Goal: Transaction & Acquisition: Purchase product/service

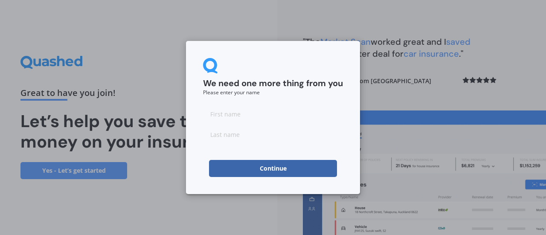
click at [240, 116] on input at bounding box center [273, 113] width 140 height 17
type input "[PERSON_NAME]"
click at [217, 133] on input at bounding box center [273, 134] width 140 height 17
click at [274, 167] on button "Continue" at bounding box center [273, 168] width 128 height 17
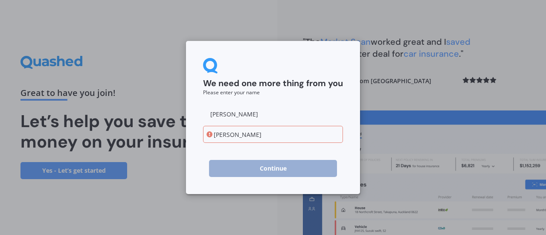
click at [218, 133] on input "[PERSON_NAME]" at bounding box center [273, 134] width 140 height 17
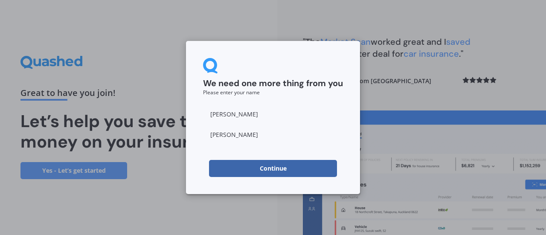
type input "[PERSON_NAME]"
click at [271, 167] on button "Continue" at bounding box center [273, 168] width 128 height 17
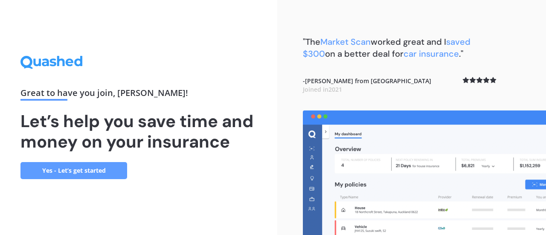
click at [69, 167] on link "Yes - Let’s get started" at bounding box center [73, 170] width 107 height 17
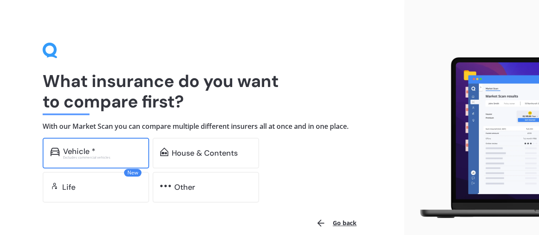
click at [75, 150] on div "Vehicle *" at bounding box center [79, 151] width 32 height 9
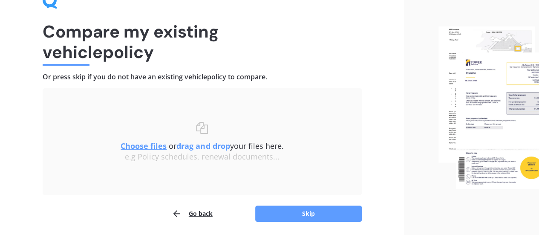
scroll to position [36, 0]
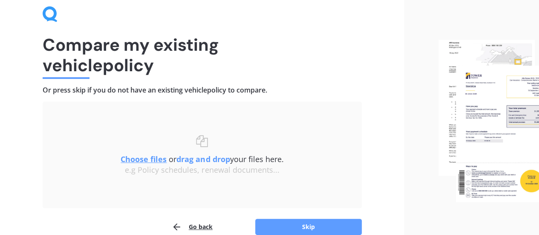
click at [141, 161] on u "Choose files" at bounding box center [144, 159] width 46 height 10
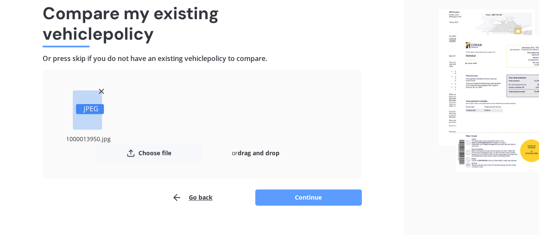
scroll to position [81, 0]
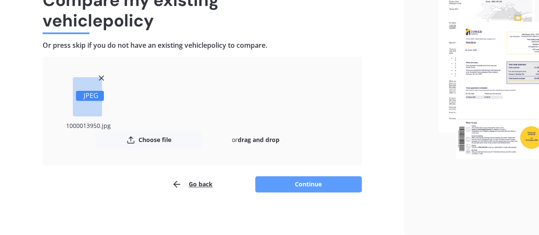
click at [101, 77] on line at bounding box center [101, 78] width 4 height 4
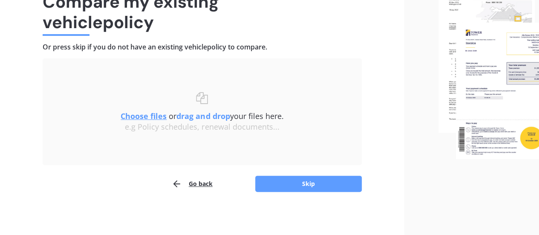
scroll to position [79, 0]
click at [140, 115] on u "Choose files" at bounding box center [144, 116] width 46 height 10
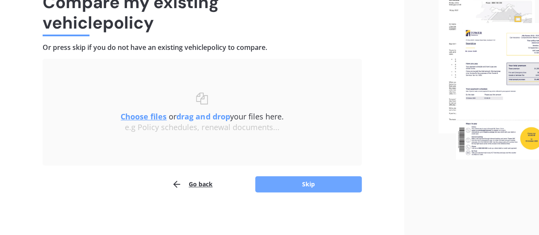
click at [312, 184] on button "Skip" at bounding box center [308, 184] width 107 height 16
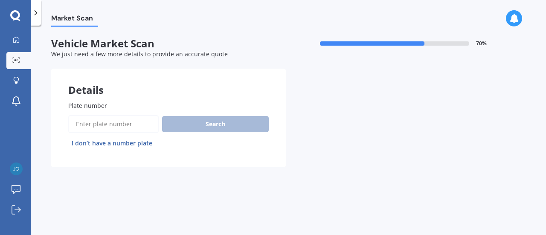
click at [101, 121] on input "Plate number" at bounding box center [113, 124] width 90 height 18
type input "JON713"
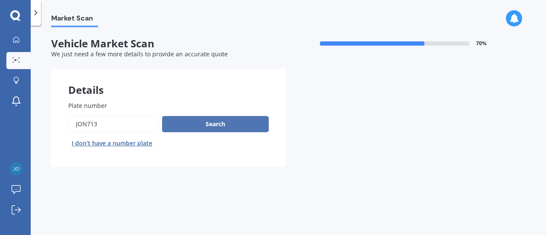
click at [198, 123] on button "Search" at bounding box center [215, 124] width 107 height 16
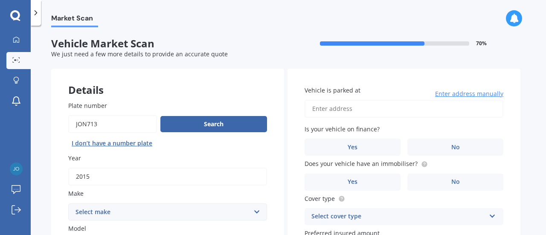
click at [358, 108] on input "Vehicle is parked at" at bounding box center [403, 109] width 199 height 18
type input "G02/[STREET_ADDRESS]"
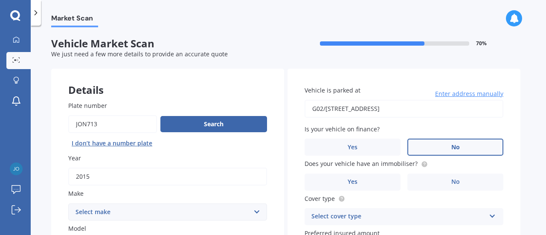
click at [431, 145] on label "No" at bounding box center [455, 147] width 96 height 17
click at [0, 0] on input "No" at bounding box center [0, 0] width 0 height 0
click at [354, 179] on span "Yes" at bounding box center [352, 181] width 10 height 7
click at [0, 0] on input "Yes" at bounding box center [0, 0] width 0 height 0
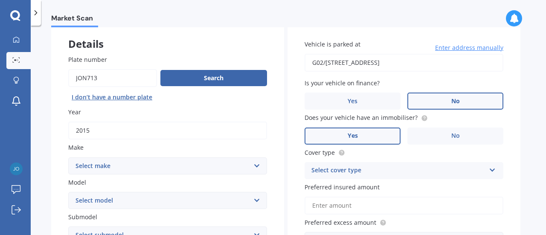
scroll to position [64, 0]
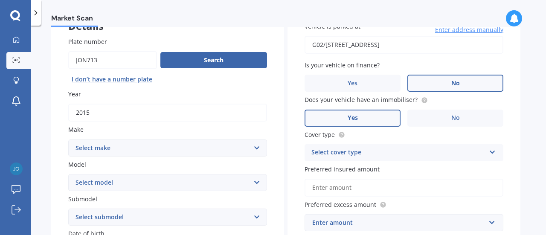
click at [256, 147] on select "Select make AC ALFA ROMEO ASTON MARTIN AUDI AUSTIN BEDFORD Bentley BMW BYD CADI…" at bounding box center [167, 147] width 199 height 17
select select "MERCEDES BENZ"
click at [68, 139] on select "Select make AC ALFA ROMEO ASTON MARTIN AUDI AUSTIN BEDFORD Bentley BMW BYD CADI…" at bounding box center [167, 147] width 199 height 17
click at [129, 181] on select "Select model 190 200 220 230 240 250 260 280 300 320 350 380 400 420 450 500 55…" at bounding box center [167, 182] width 199 height 17
click at [83, 182] on select "Select model 190 200 220 230 240 250 260 280 300 320 350 380 400 420 450 500 55…" at bounding box center [167, 182] width 199 height 17
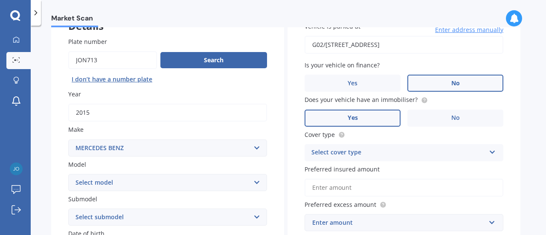
click at [258, 183] on select "Select model 190 200 220 230 240 250 260 280 300 320 350 380 400 420 450 500 55…" at bounding box center [167, 182] width 199 height 17
click at [255, 216] on select "Select submodel" at bounding box center [167, 216] width 199 height 17
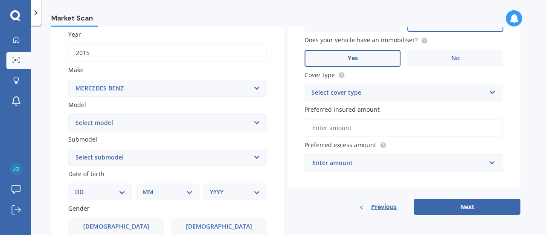
scroll to position [149, 0]
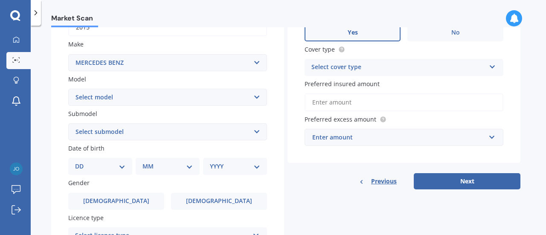
click at [256, 132] on select "Select submodel" at bounding box center [167, 131] width 199 height 17
click at [246, 131] on select "Select submodel" at bounding box center [167, 131] width 199 height 17
click at [142, 98] on select "Select model 190 200 220 230 240 250 260 280 300 320 350 380 400 420 450 500 55…" at bounding box center [167, 97] width 199 height 17
select select "250"
click at [68, 89] on select "Select model 190 200 220 230 240 250 260 280 300 320 350 380 400 420 450 500 55…" at bounding box center [167, 97] width 199 height 17
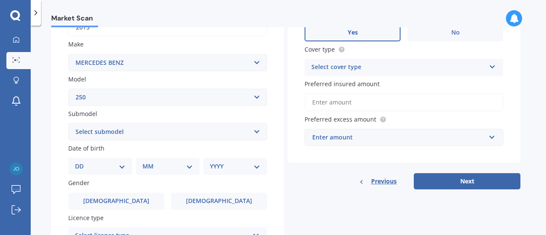
click at [143, 132] on select "Select submodel (All other) (All) C CE D S SE Convertible SE Coupe SE Sedan SL" at bounding box center [167, 131] width 199 height 17
select select "C"
click at [68, 124] on select "Select submodel (All other) (All) C CE D S SE Convertible SE Coupe SE Sedan SL" at bounding box center [167, 131] width 199 height 17
click at [123, 168] on select "DD 01 02 03 04 05 06 07 08 09 10 11 12 13 14 15 16 17 18 19 20 21 22 23 24 25 2…" at bounding box center [100, 166] width 50 height 9
select select "15"
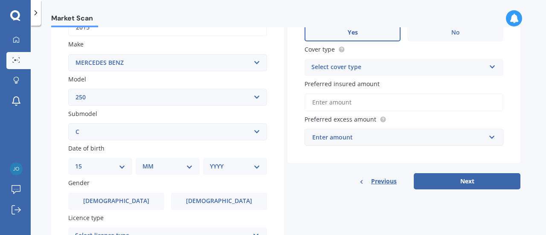
click at [82, 162] on select "DD 01 02 03 04 05 06 07 08 09 10 11 12 13 14 15 16 17 18 19 20 21 22 23 24 25 2…" at bounding box center [100, 166] width 50 height 9
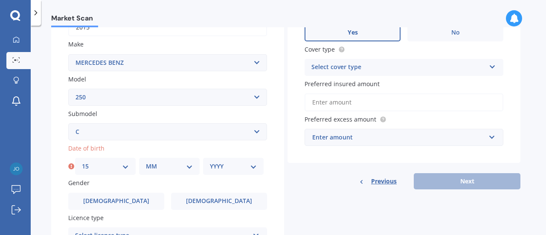
click at [190, 167] on select "MM 01 02 03 04 05 06 07 08 09 10 11 12" at bounding box center [169, 166] width 47 height 9
select select "05"
click at [146, 162] on select "MM 01 02 03 04 05 06 07 08 09 10 11 12" at bounding box center [169, 166] width 47 height 9
click at [251, 166] on select "YYYY 2025 2024 2023 2022 2021 2020 2019 2018 2017 2016 2015 2014 2013 2012 2011…" at bounding box center [233, 166] width 47 height 9
select select "1947"
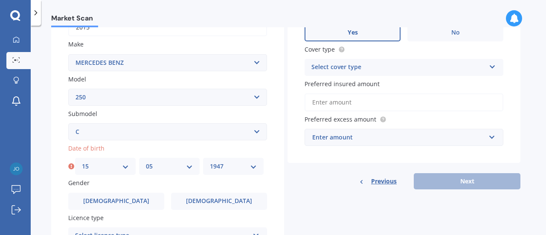
click at [210, 162] on select "YYYY 2025 2024 2023 2022 2021 2020 2019 2018 2017 2016 2015 2014 2013 2012 2011…" at bounding box center [233, 166] width 47 height 9
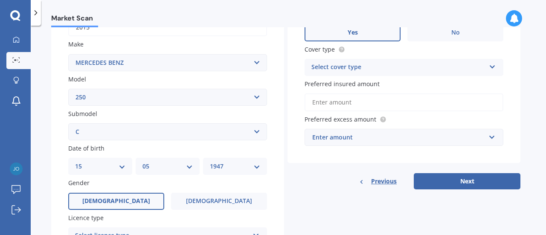
click at [120, 198] on span "[DEMOGRAPHIC_DATA]" at bounding box center [116, 200] width 68 height 7
click at [0, 0] on input "[DEMOGRAPHIC_DATA]" at bounding box center [0, 0] width 0 height 0
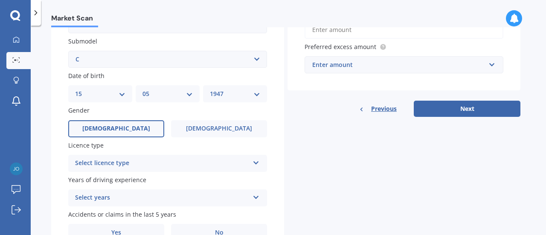
scroll to position [234, 0]
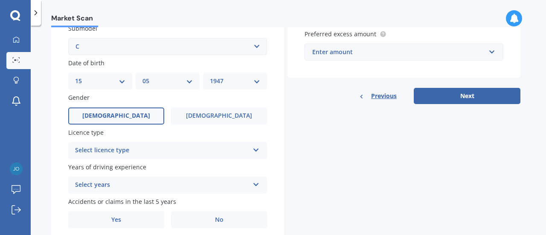
click at [257, 150] on icon at bounding box center [255, 148] width 7 height 6
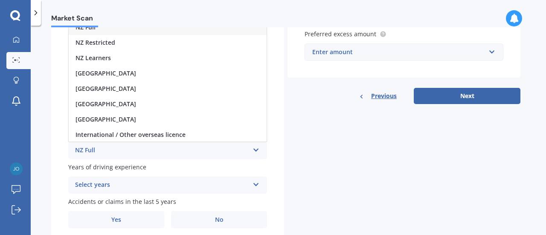
click at [95, 150] on div "NZ Full" at bounding box center [162, 150] width 174 height 10
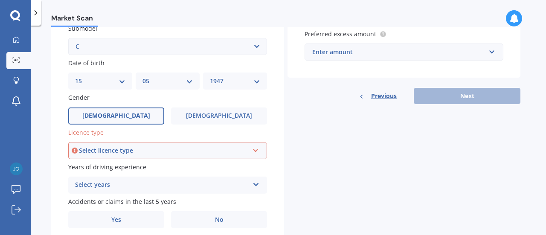
click at [141, 151] on div "Select licence type" at bounding box center [164, 150] width 170 height 9
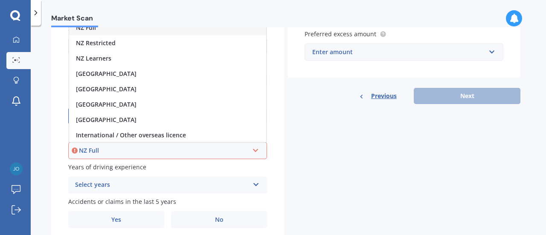
click at [101, 150] on div "NZ Full" at bounding box center [164, 150] width 170 height 9
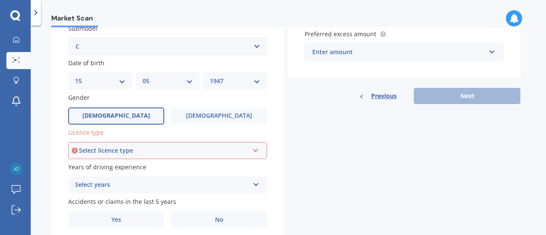
click at [257, 150] on icon at bounding box center [255, 149] width 7 height 6
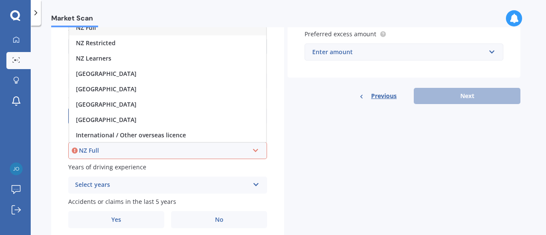
click at [87, 28] on span "NZ Full" at bounding box center [86, 27] width 20 height 8
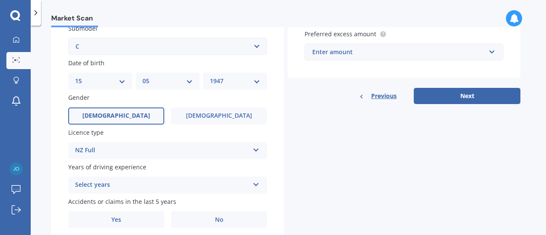
click at [256, 185] on icon at bounding box center [255, 183] width 7 height 6
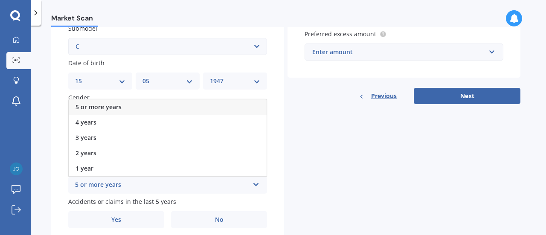
click at [120, 109] on span "5 or more years" at bounding box center [98, 107] width 46 height 8
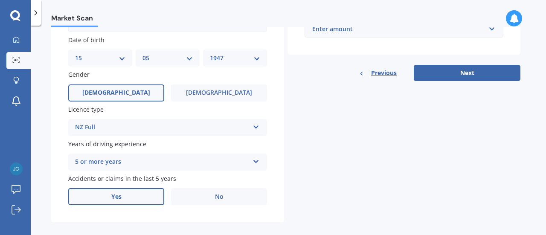
scroll to position [268, 0]
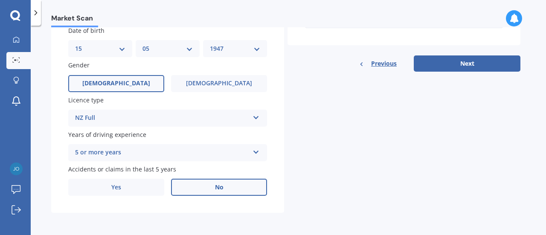
click at [223, 187] on label "No" at bounding box center [219, 187] width 96 height 17
click at [0, 0] on input "No" at bounding box center [0, 0] width 0 height 0
click at [127, 187] on label "Yes" at bounding box center [116, 187] width 96 height 17
click at [0, 0] on input "Yes" at bounding box center [0, 0] width 0 height 0
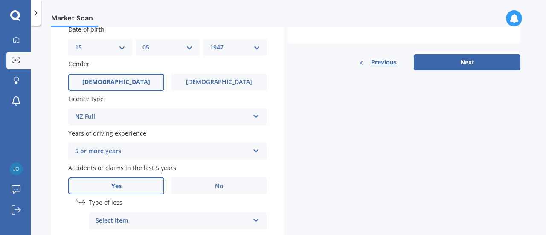
scroll to position [311, 0]
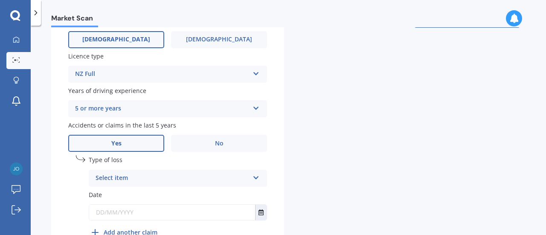
click at [255, 178] on icon at bounding box center [255, 176] width 7 height 6
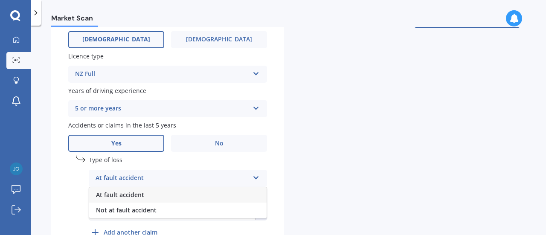
click at [251, 179] on div "At fault accident At fault accident Not at fault accident" at bounding box center [178, 178] width 178 height 17
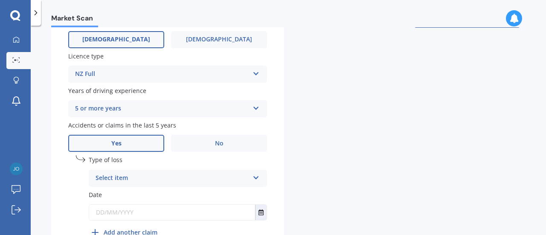
click at [165, 213] on input "text" at bounding box center [172, 212] width 166 height 15
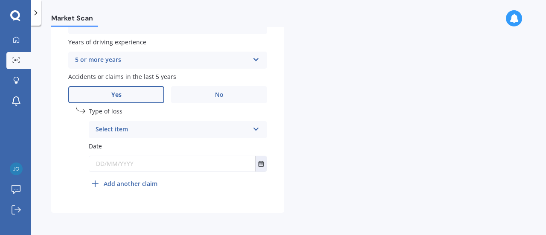
scroll to position [361, 0]
click at [256, 128] on icon at bounding box center [255, 127] width 7 height 6
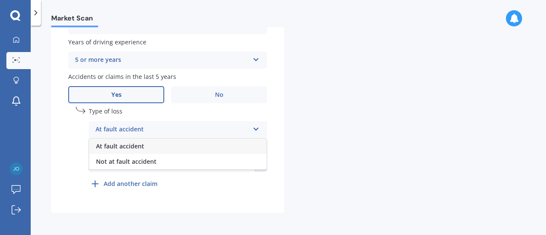
click at [202, 130] on div "At fault accident" at bounding box center [171, 129] width 153 height 10
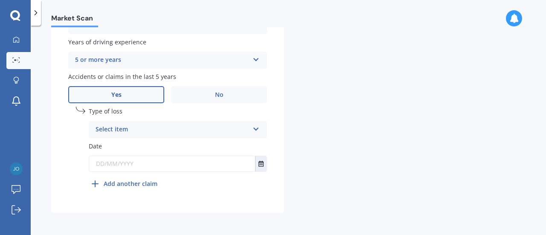
click at [147, 166] on input "text" at bounding box center [172, 163] width 166 height 15
click at [103, 162] on input "text" at bounding box center [172, 163] width 166 height 15
click at [107, 163] on input "text" at bounding box center [172, 163] width 166 height 15
click at [262, 162] on icon "Select date" at bounding box center [260, 164] width 5 height 6
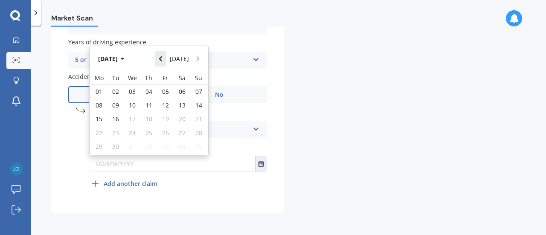
click at [162, 59] on icon "Navigate back" at bounding box center [160, 58] width 3 height 5
click at [162, 60] on icon "Navigate back" at bounding box center [160, 58] width 3 height 5
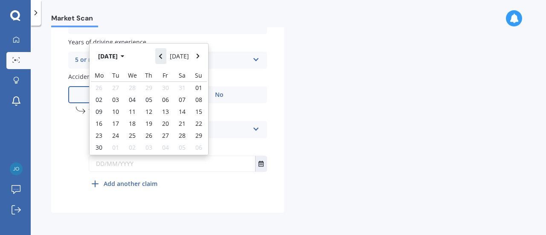
click at [162, 59] on icon "Navigate back" at bounding box center [160, 56] width 3 height 5
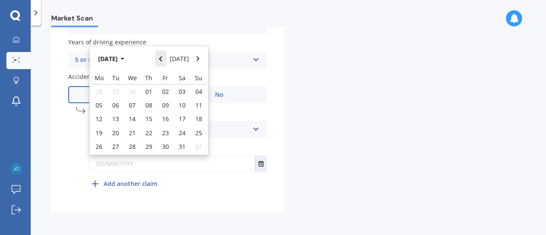
click at [162, 60] on icon "Navigate back" at bounding box center [160, 58] width 3 height 5
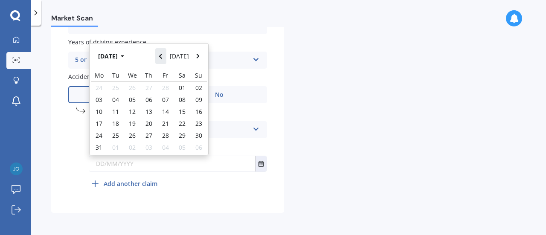
click at [162, 59] on icon "Navigate back" at bounding box center [160, 56] width 3 height 5
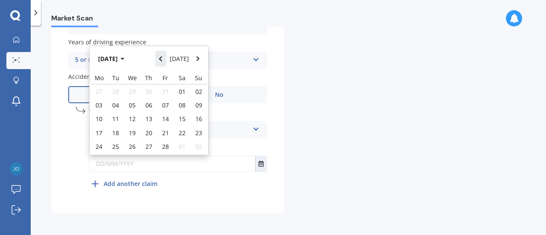
click at [162, 60] on icon "Navigate back" at bounding box center [160, 58] width 3 height 5
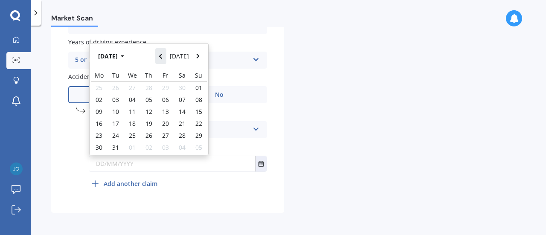
click at [162, 59] on icon "Navigate back" at bounding box center [160, 56] width 3 height 5
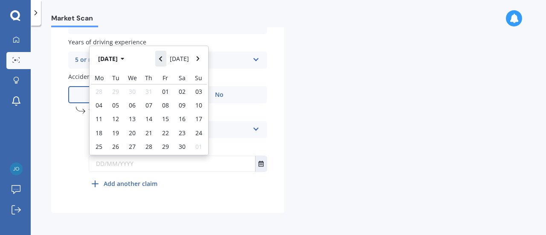
click at [162, 60] on icon "Navigate back" at bounding box center [160, 58] width 3 height 5
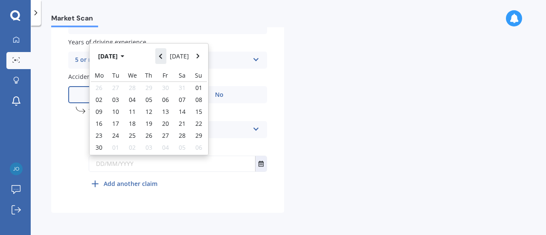
click at [162, 59] on icon "Navigate back" at bounding box center [160, 56] width 3 height 5
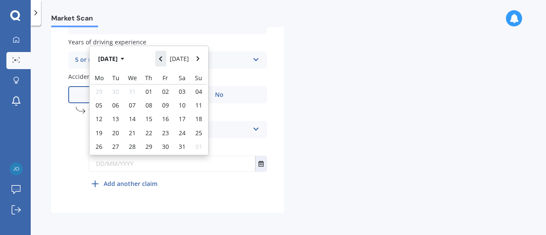
click at [162, 60] on icon "Navigate back" at bounding box center [160, 58] width 3 height 5
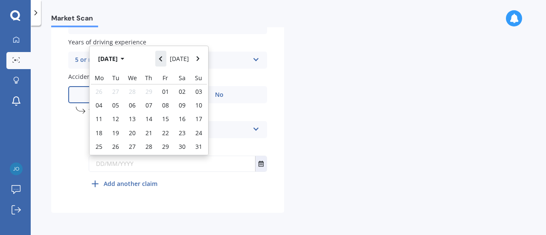
click at [162, 60] on icon "Navigate back" at bounding box center [160, 58] width 3 height 5
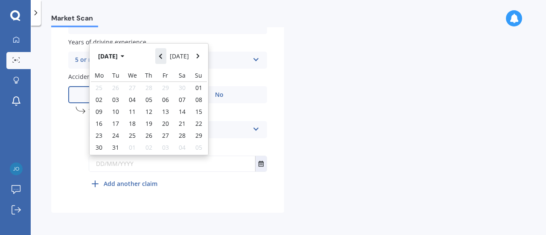
click at [162, 59] on icon "Navigate back" at bounding box center [160, 56] width 3 height 5
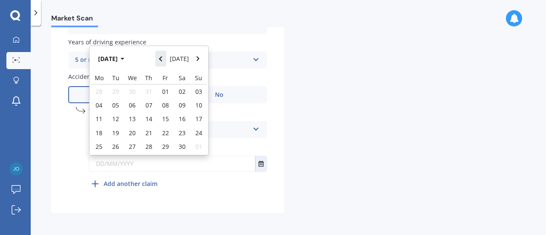
click at [162, 60] on icon "Navigate back" at bounding box center [160, 58] width 3 height 5
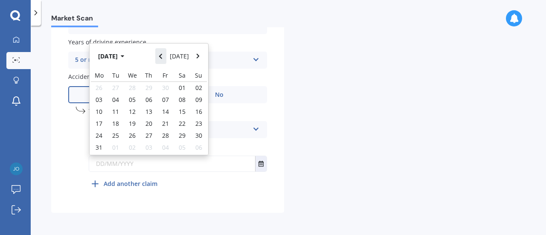
click at [162, 59] on icon "Navigate back" at bounding box center [160, 56] width 3 height 5
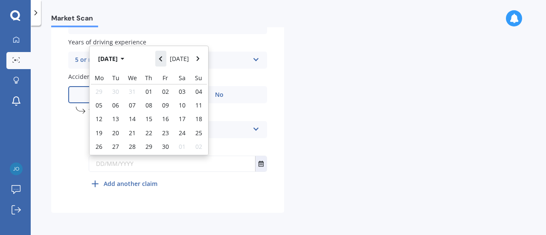
click at [162, 60] on icon "Navigate back" at bounding box center [160, 58] width 3 height 5
click at [162, 58] on icon "Navigate back" at bounding box center [161, 59] width 4 height 6
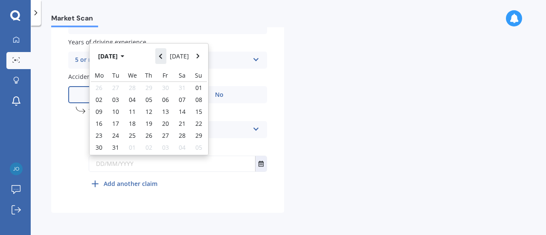
click at [162, 58] on icon "Navigate back" at bounding box center [161, 56] width 4 height 6
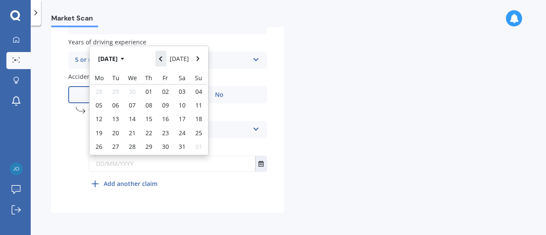
click at [162, 58] on icon "Navigate back" at bounding box center [161, 59] width 4 height 6
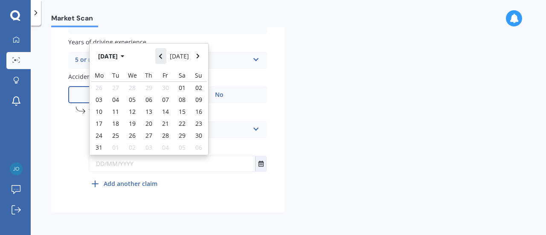
click at [162, 58] on icon "Navigate back" at bounding box center [161, 56] width 4 height 6
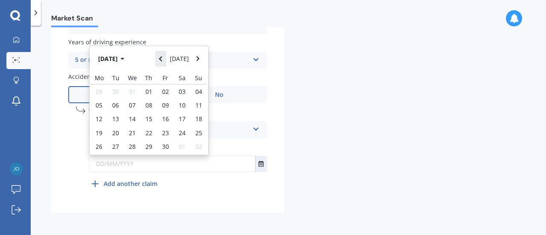
click at [162, 58] on icon "Navigate back" at bounding box center [161, 59] width 4 height 6
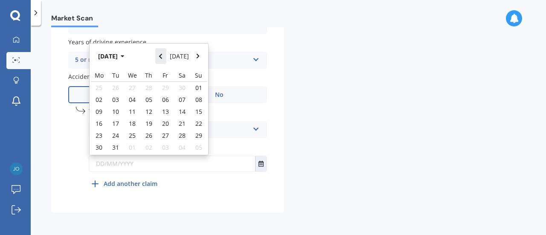
click at [162, 58] on icon "Navigate back" at bounding box center [161, 56] width 4 height 6
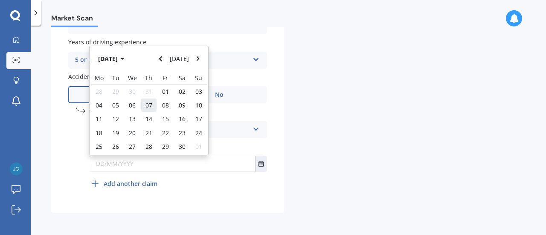
click at [149, 104] on span "07" at bounding box center [148, 105] width 7 height 8
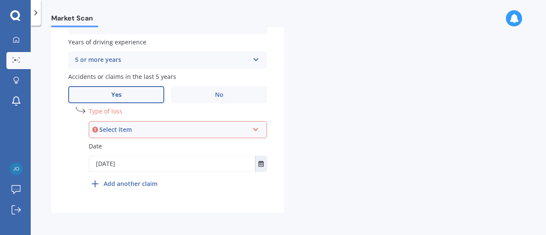
click at [145, 162] on input "[DATE]" at bounding box center [172, 163] width 166 height 15
type input "[DATE]"
click at [257, 128] on icon at bounding box center [255, 128] width 7 height 6
click at [147, 144] on div "At fault accident" at bounding box center [178, 145] width 176 height 15
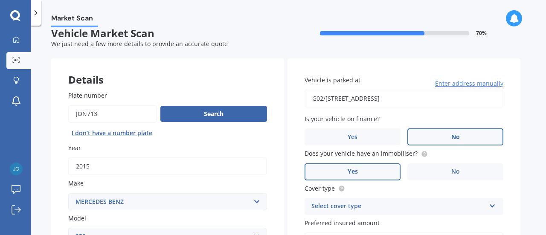
scroll to position [0, 0]
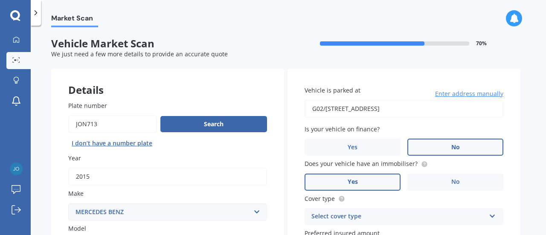
click at [445, 147] on label "No" at bounding box center [455, 147] width 96 height 17
click at [0, 0] on input "No" at bounding box center [0, 0] width 0 height 0
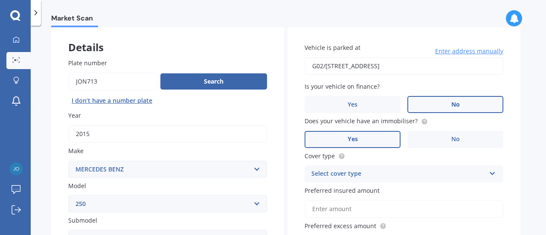
click at [493, 173] on icon at bounding box center [492, 172] width 7 height 6
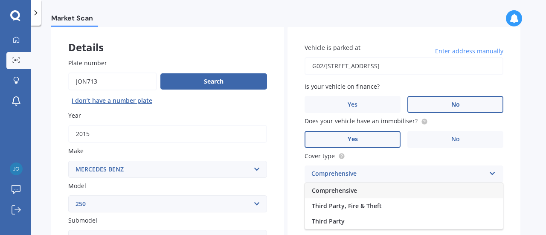
click at [354, 191] on span "Comprehensive" at bounding box center [334, 190] width 45 height 8
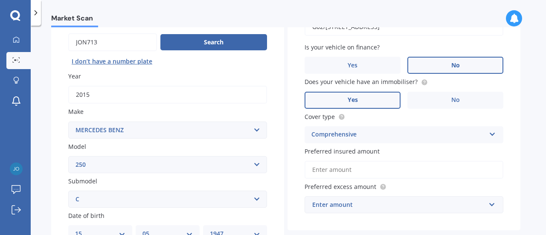
scroll to position [87, 0]
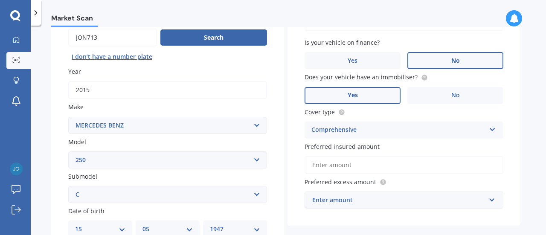
click at [489, 164] on input "Preferred insured amount" at bounding box center [403, 165] width 199 height 18
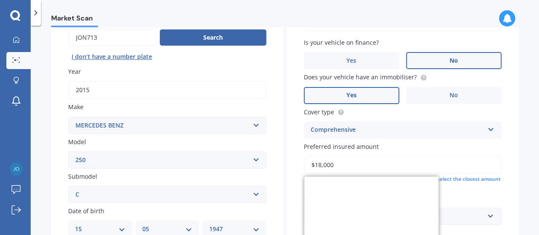
type input "$18,000"
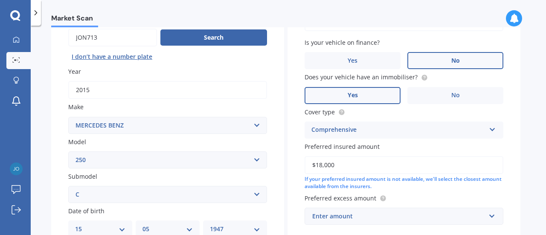
scroll to position [129, 0]
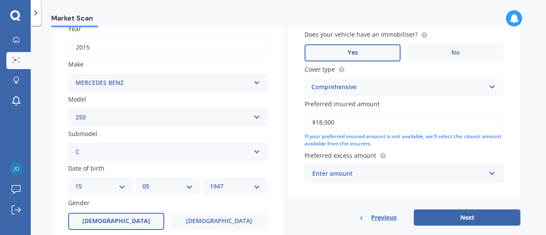
click at [359, 173] on div "Enter amount" at bounding box center [398, 173] width 173 height 9
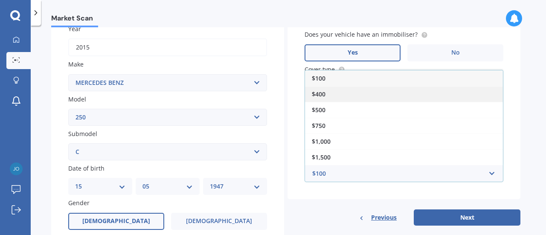
click at [319, 92] on span "$400" at bounding box center [319, 94] width 14 height 8
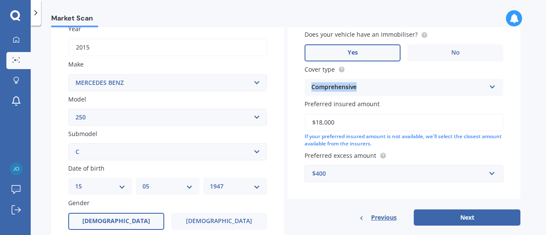
click at [319, 92] on div "Comprehensive" at bounding box center [398, 87] width 174 height 10
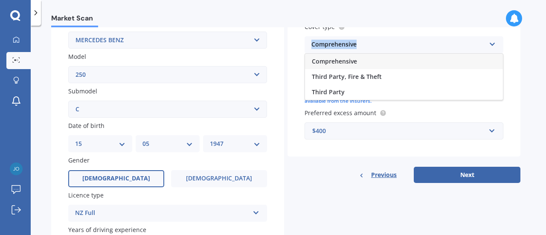
scroll to position [214, 0]
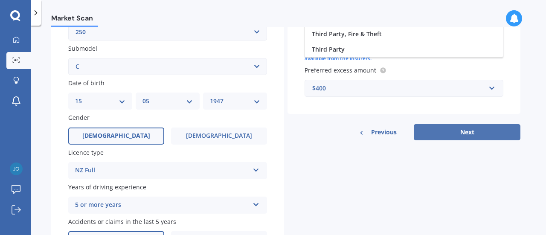
click at [462, 131] on button "Next" at bounding box center [467, 132] width 107 height 16
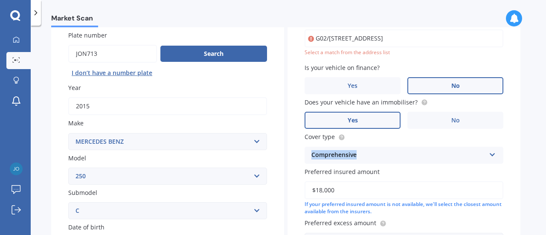
scroll to position [58, 0]
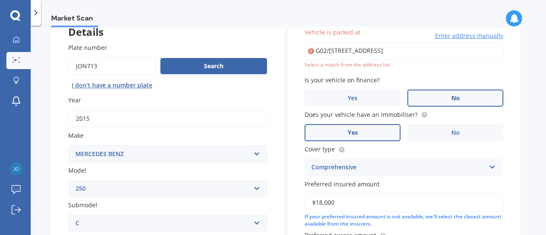
click at [382, 49] on input "G02/[STREET_ADDRESS]" at bounding box center [403, 51] width 199 height 18
click at [383, 50] on input "G02/[STREET_ADDRESS]" at bounding box center [403, 51] width 199 height 18
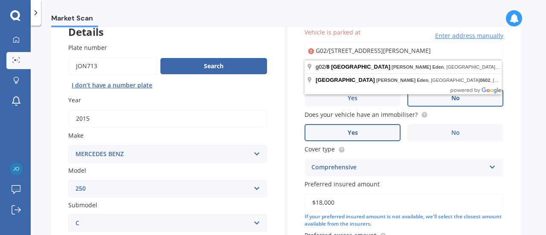
type input "G02/[STREET_ADDRESS][PERSON_NAME]"
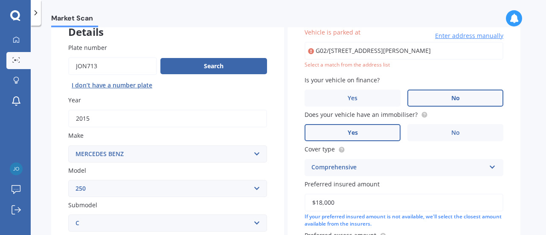
click at [512, 116] on div "Vehicle is parked at [STREET_ADDRESS][PERSON_NAME] Enter address manually Selec…" at bounding box center [403, 145] width 233 height 269
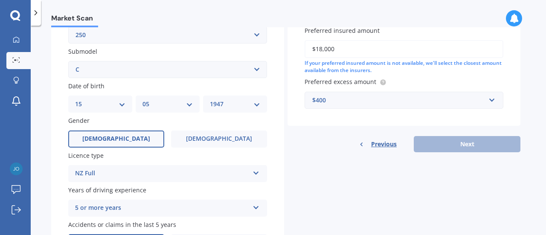
scroll to position [212, 0]
click at [383, 144] on span "Previous" at bounding box center [384, 143] width 26 height 13
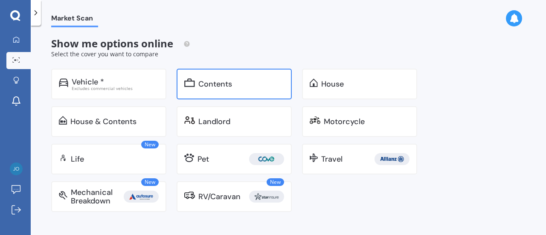
click at [223, 81] on div "Contents" at bounding box center [215, 84] width 34 height 9
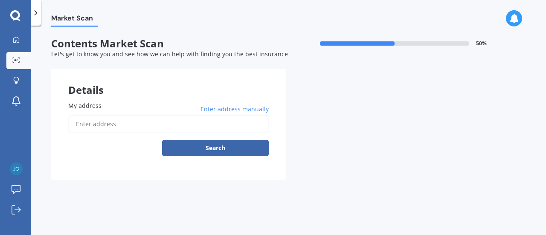
click at [80, 103] on span "My address" at bounding box center [84, 105] width 33 height 8
click at [80, 115] on input "My address" at bounding box center [168, 124] width 200 height 18
click at [78, 127] on input "My address" at bounding box center [168, 124] width 200 height 18
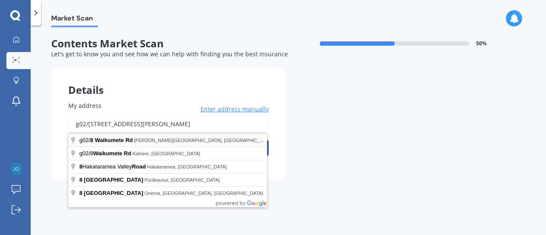
type input "g02/[STREET_ADDRESS][PERSON_NAME]"
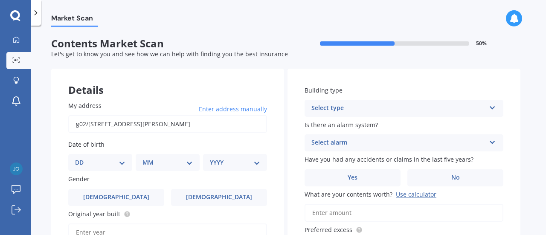
click at [122, 163] on select "DD 01 02 03 04 05 06 07 08 09 10 11 12 13 14 15 16 17 18 19 20 21 22 23 24 25 2…" at bounding box center [100, 162] width 50 height 9
select select "15"
click at [82, 158] on select "DD 01 02 03 04 05 06 07 08 09 10 11 12 13 14 15 16 17 18 19 20 21 22 23 24 25 2…" at bounding box center [100, 162] width 50 height 9
click at [192, 163] on select "MM 01 02 03 04 05 06 07 08 09 10 11 12" at bounding box center [169, 162] width 47 height 9
select select "05"
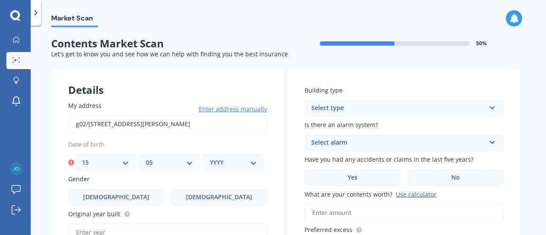
click at [146, 158] on select "MM 01 02 03 04 05 06 07 08 09 10 11 12" at bounding box center [169, 162] width 47 height 9
click at [254, 164] on select "YYYY 2009 2008 2007 2006 2005 2004 2003 2002 2001 2000 1999 1998 1997 1996 1995…" at bounding box center [233, 162] width 47 height 9
select select "1947"
click at [210, 158] on select "YYYY 2009 2008 2007 2006 2005 2004 2003 2002 2001 2000 1999 1998 1997 1996 1995…" at bounding box center [233, 162] width 47 height 9
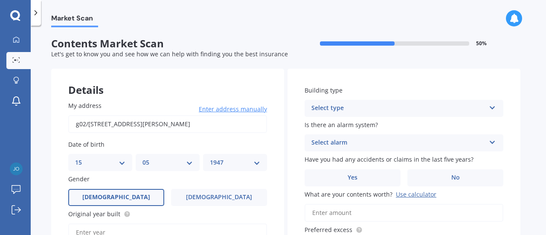
click at [137, 196] on label "[DEMOGRAPHIC_DATA]" at bounding box center [116, 197] width 96 height 17
click at [0, 0] on input "[DEMOGRAPHIC_DATA]" at bounding box center [0, 0] width 0 height 0
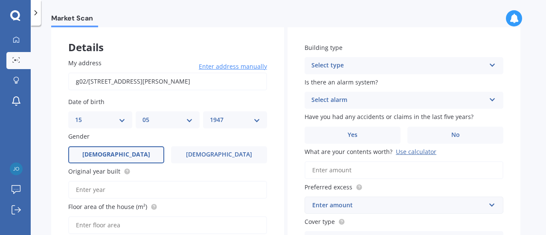
click at [87, 190] on input "Original year built" at bounding box center [167, 190] width 199 height 18
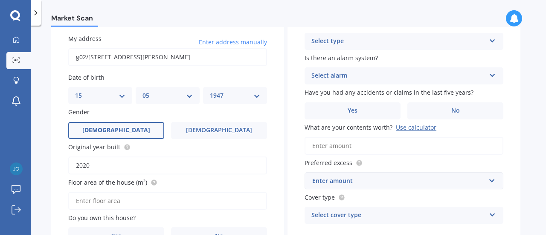
scroll to position [85, 0]
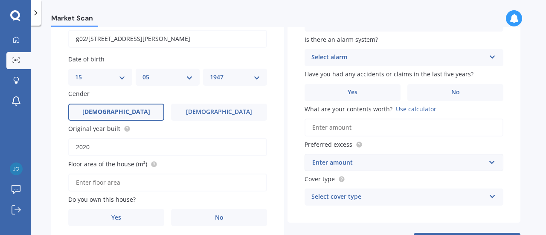
type input "2020"
click at [126, 180] on input "Floor area of the house (m²)" at bounding box center [167, 183] width 199 height 18
type input "85"
click at [118, 217] on span "Yes" at bounding box center [116, 217] width 10 height 7
click at [0, 0] on input "Yes" at bounding box center [0, 0] width 0 height 0
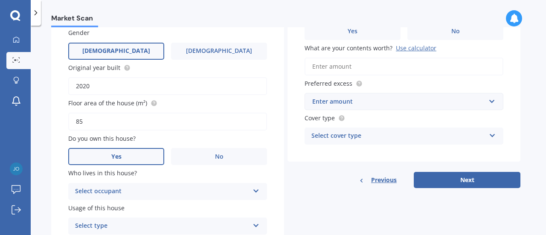
scroll to position [171, 0]
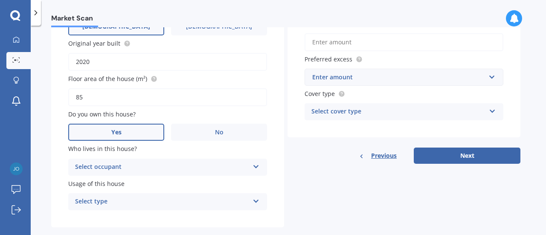
click at [257, 165] on icon at bounding box center [255, 165] width 7 height 6
click at [107, 185] on div "Owner" at bounding box center [168, 183] width 198 height 15
click at [255, 202] on icon at bounding box center [255, 200] width 7 height 6
click at [114, 170] on div "Permanent" at bounding box center [168, 169] width 198 height 15
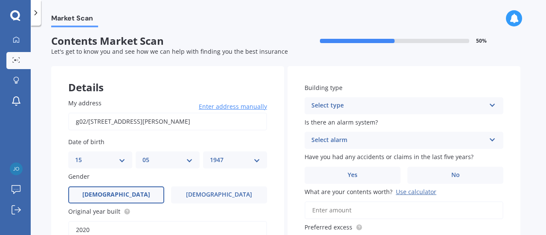
scroll to position [0, 0]
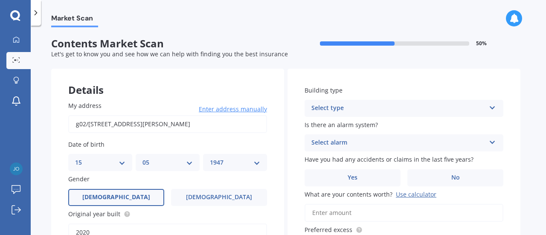
click at [492, 107] on icon at bounding box center [492, 106] width 7 height 6
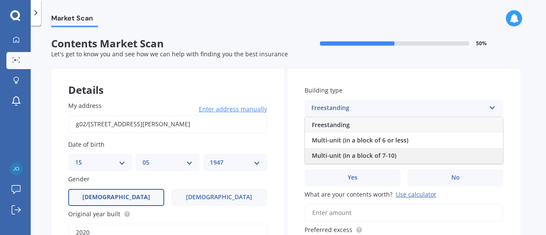
click at [402, 154] on div "Multi-unit (in a block of 7-10)" at bounding box center [404, 155] width 198 height 15
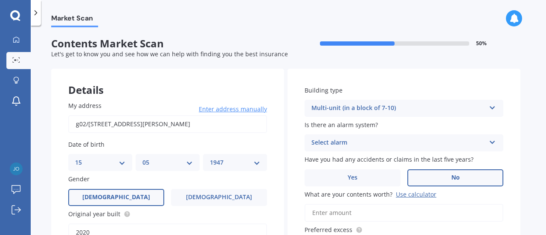
click at [451, 175] on span "No" at bounding box center [455, 177] width 9 height 7
click at [0, 0] on input "No" at bounding box center [0, 0] width 0 height 0
click at [410, 194] on div "Use calculator" at bounding box center [416, 194] width 40 height 8
click at [410, 204] on input "What are your contents worth? Use calculator" at bounding box center [403, 213] width 199 height 18
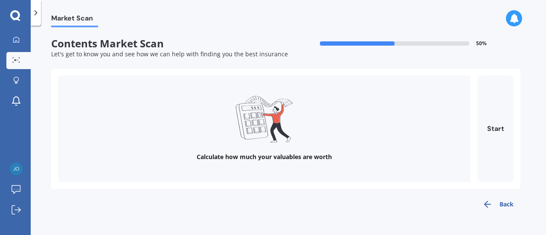
click at [504, 202] on button "Back" at bounding box center [497, 204] width 45 height 17
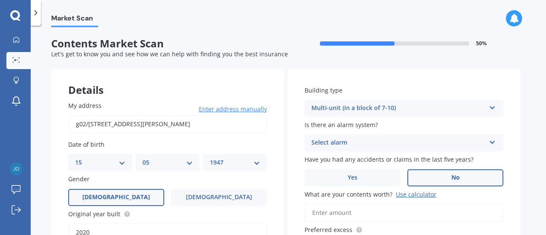
click at [321, 214] on input "What are your contents worth? Use calculator" at bounding box center [403, 213] width 199 height 18
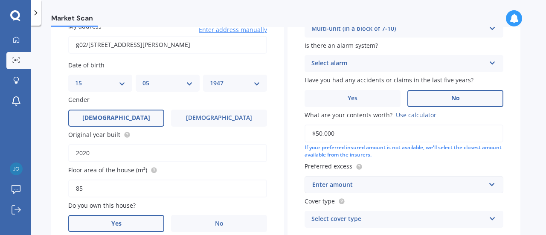
scroll to position [88, 0]
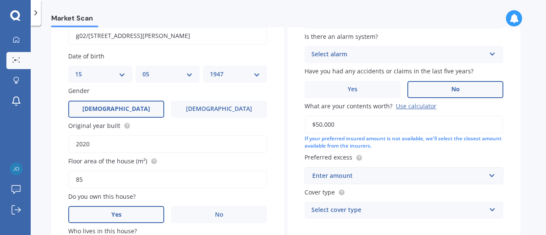
type input "$50,000"
click at [361, 174] on div "Enter amount" at bounding box center [398, 175] width 173 height 9
click at [361, 174] on input "text" at bounding box center [400, 176] width 191 height 16
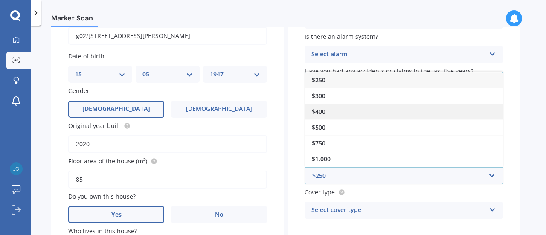
click at [325, 111] on span "$400" at bounding box center [319, 111] width 14 height 8
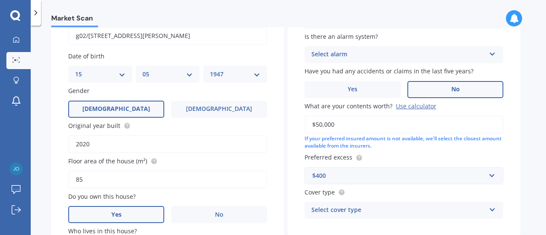
click at [492, 208] on icon at bounding box center [492, 208] width 7 height 6
click at [434, 210] on div "High" at bounding box center [398, 210] width 174 height 10
click at [492, 209] on icon at bounding box center [491, 208] width 7 height 6
click at [338, 165] on div "High" at bounding box center [403, 163] width 197 height 15
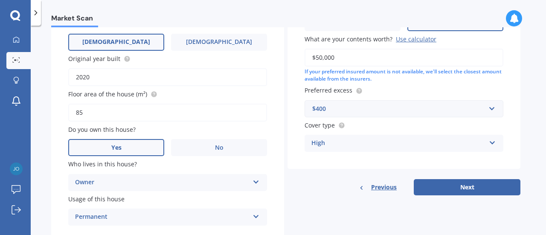
scroll to position [186, 0]
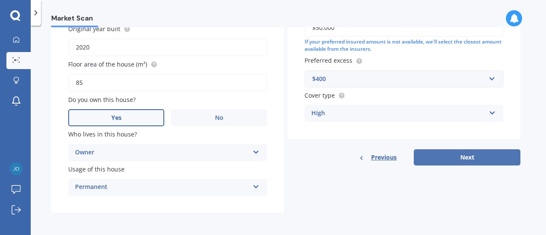
click at [468, 157] on button "Next" at bounding box center [467, 157] width 107 height 16
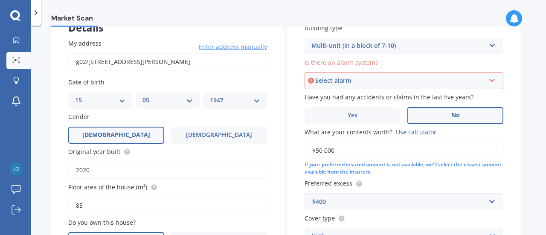
scroll to position [22, 0]
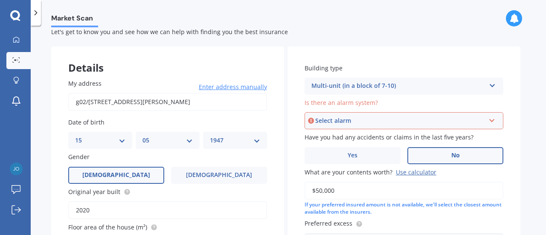
click at [492, 121] on icon at bounding box center [491, 119] width 7 height 6
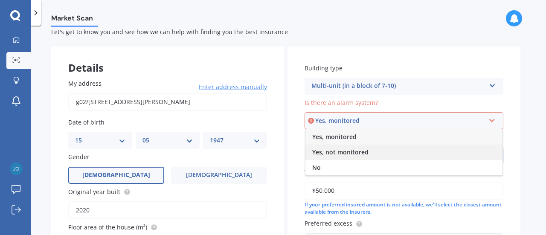
click at [341, 151] on span "Yes, not monitored" at bounding box center [340, 152] width 56 height 8
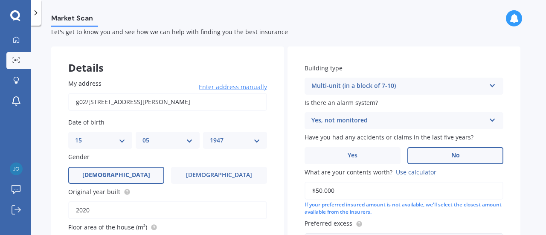
click at [444, 153] on label "No" at bounding box center [455, 155] width 96 height 17
click at [0, 0] on input "No" at bounding box center [0, 0] width 0 height 0
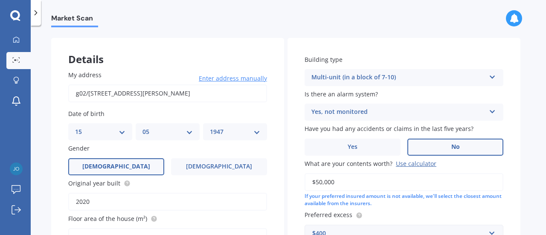
click at [494, 76] on icon at bounding box center [492, 75] width 7 height 6
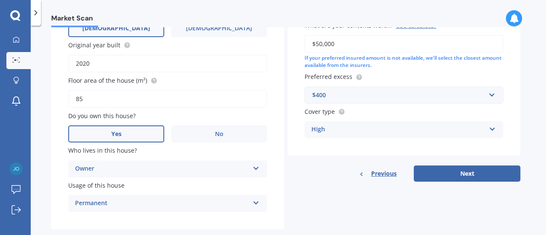
scroll to position [186, 0]
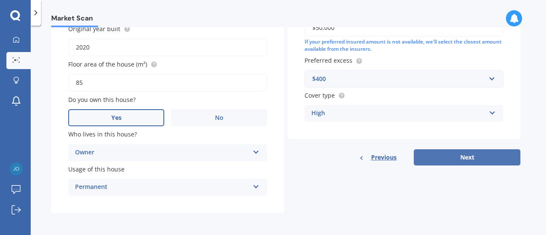
click at [461, 156] on button "Next" at bounding box center [467, 157] width 107 height 16
select select "15"
select select "05"
select select "1947"
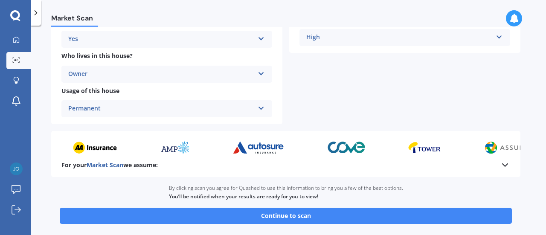
scroll to position [256, 0]
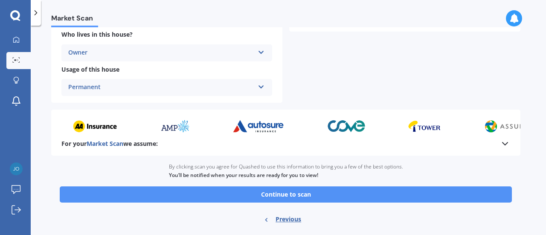
click at [286, 194] on button "Continue to scan" at bounding box center [286, 194] width 452 height 16
click at [286, 194] on div "Ready to go By clicking scan you agree for Quashed to use this information to b…" at bounding box center [285, 194] width 469 height 77
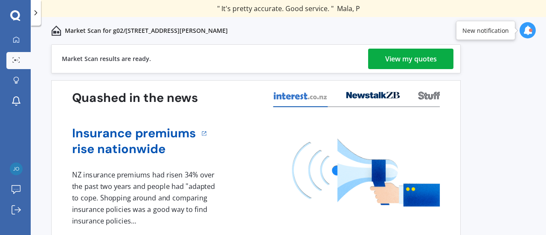
click at [408, 57] on div "View my quotes" at bounding box center [411, 59] width 52 height 20
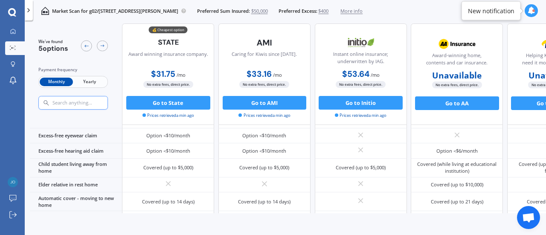
scroll to position [388, 0]
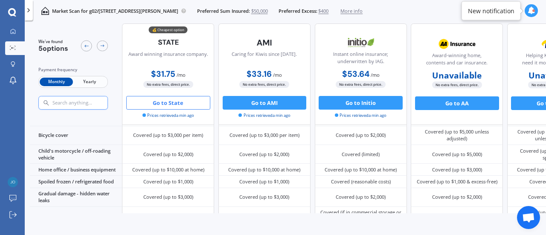
click at [155, 102] on button "Go to State" at bounding box center [168, 103] width 84 height 14
